Goal: Find specific page/section: Find specific page/section

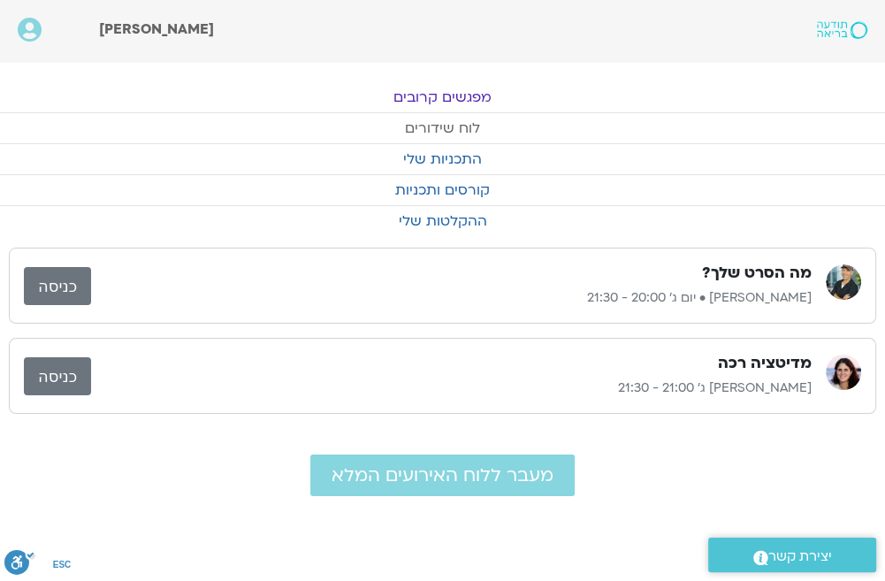
click at [421, 125] on link "לוח שידורים" at bounding box center [442, 128] width 885 height 30
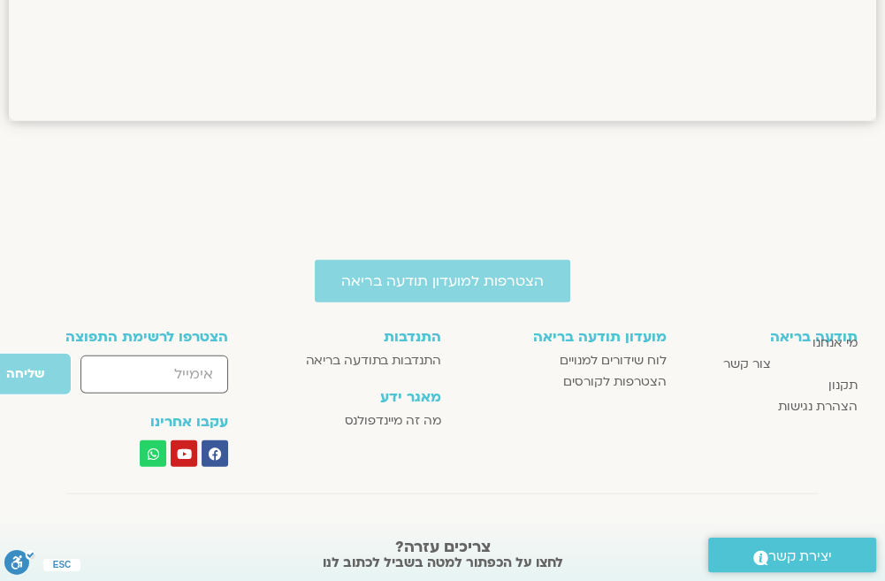
scroll to position [2524, 0]
click at [612, 353] on span "לוח שידורים למנויים" at bounding box center [612, 360] width 107 height 21
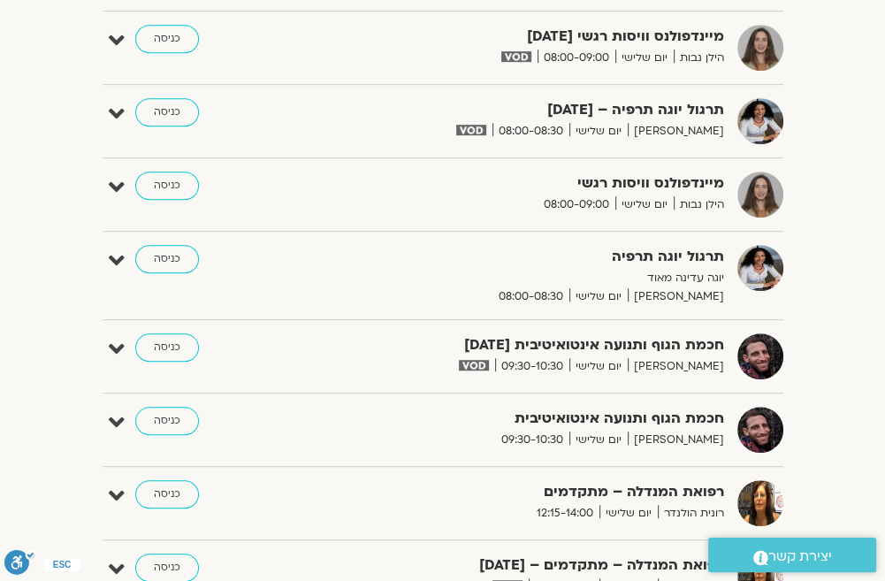
scroll to position [795, 0]
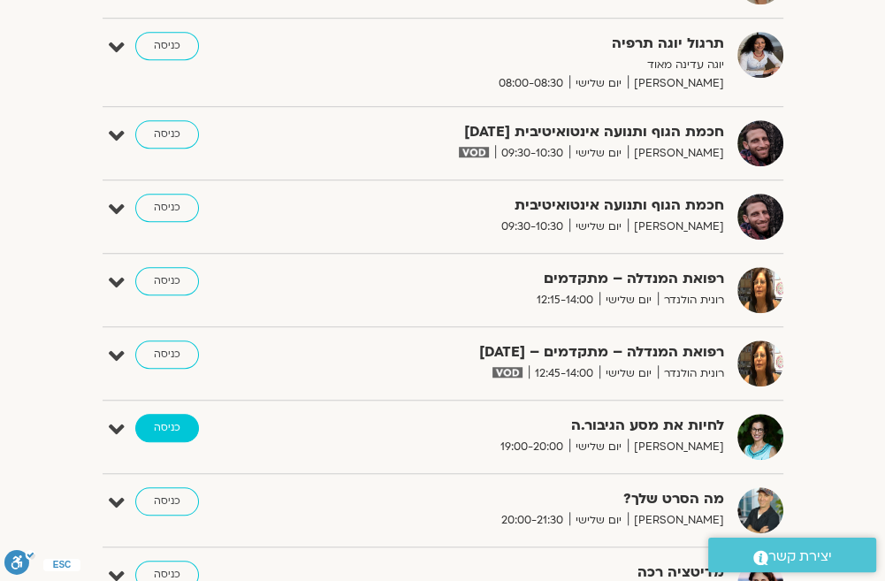
click at [157, 426] on link "כניסה" at bounding box center [167, 428] width 64 height 28
